Goal: Navigation & Orientation: Find specific page/section

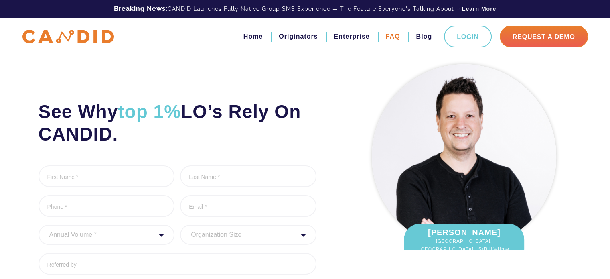
click at [393, 36] on link "FAQ" at bounding box center [393, 37] width 14 height 14
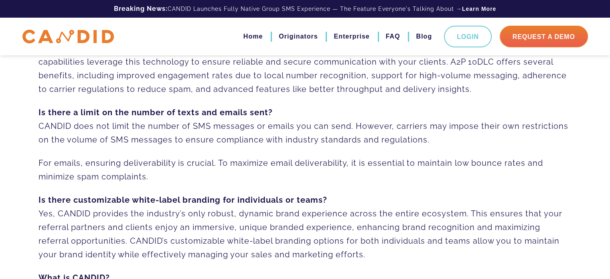
scroll to position [441, 0]
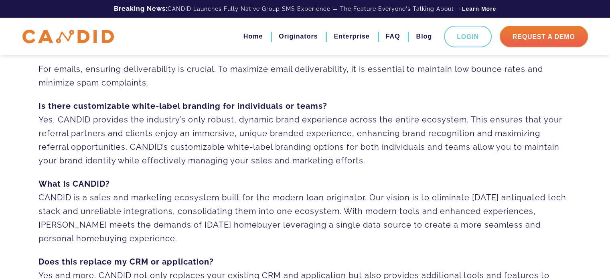
drag, startPoint x: 398, startPoint y: 72, endPoint x: 409, endPoint y: 40, distance: 33.5
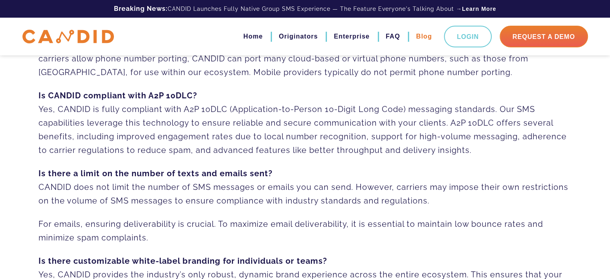
click at [427, 36] on link "Blog" at bounding box center [424, 37] width 16 height 14
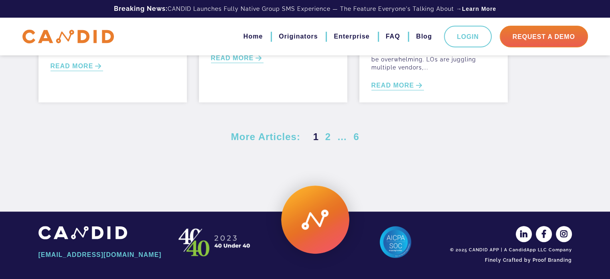
scroll to position [442, 0]
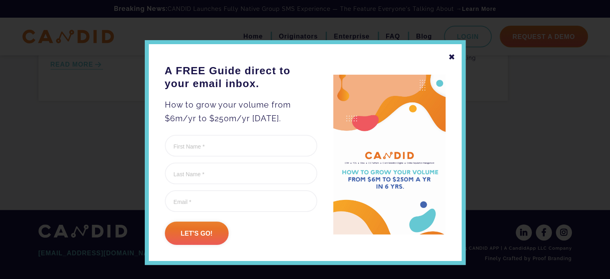
click at [110, 86] on div at bounding box center [305, 139] width 610 height 279
